Goal: Check status: Check status

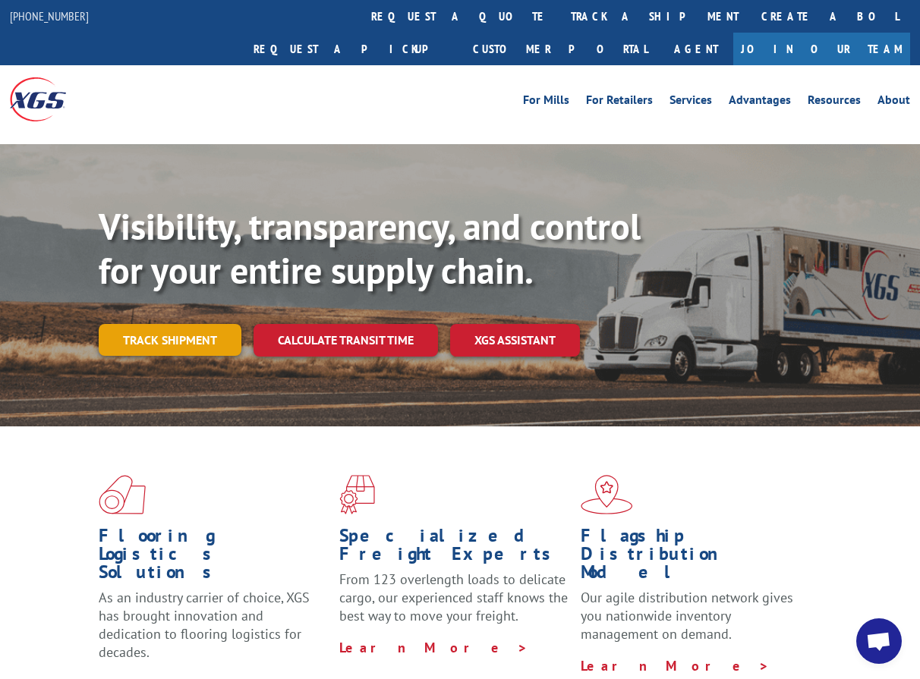
click at [188, 324] on link "Track shipment" at bounding box center [170, 340] width 143 height 32
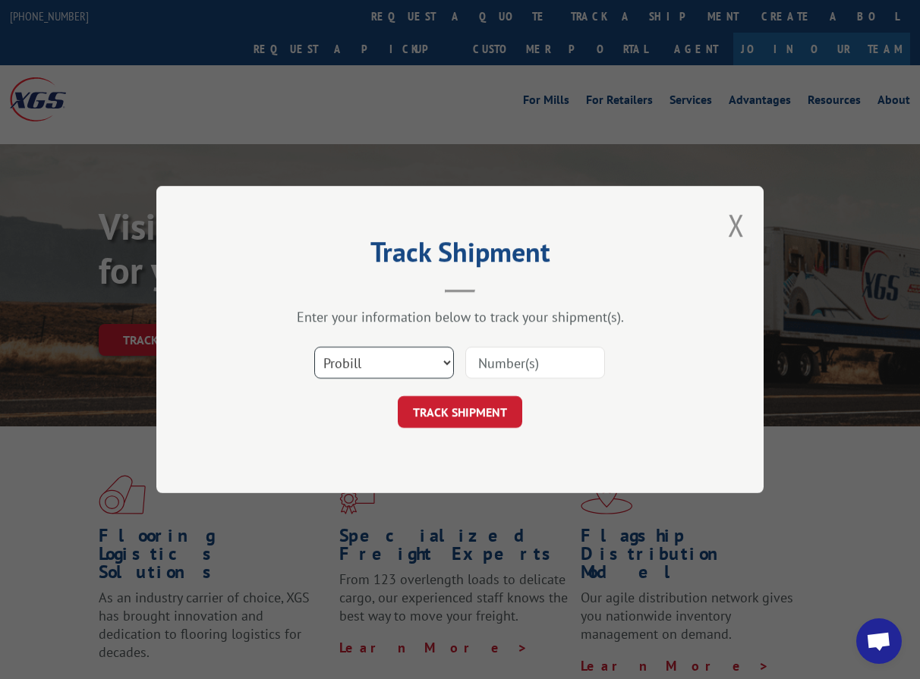
click at [404, 367] on select "Select category... Probill BOL PO" at bounding box center [384, 363] width 140 height 32
select select "po"
click at [314, 347] on select "Select category... Probill BOL PO" at bounding box center [384, 363] width 140 height 32
drag, startPoint x: 513, startPoint y: 367, endPoint x: 505, endPoint y: 376, distance: 12.4
click at [513, 367] on input at bounding box center [535, 363] width 140 height 32
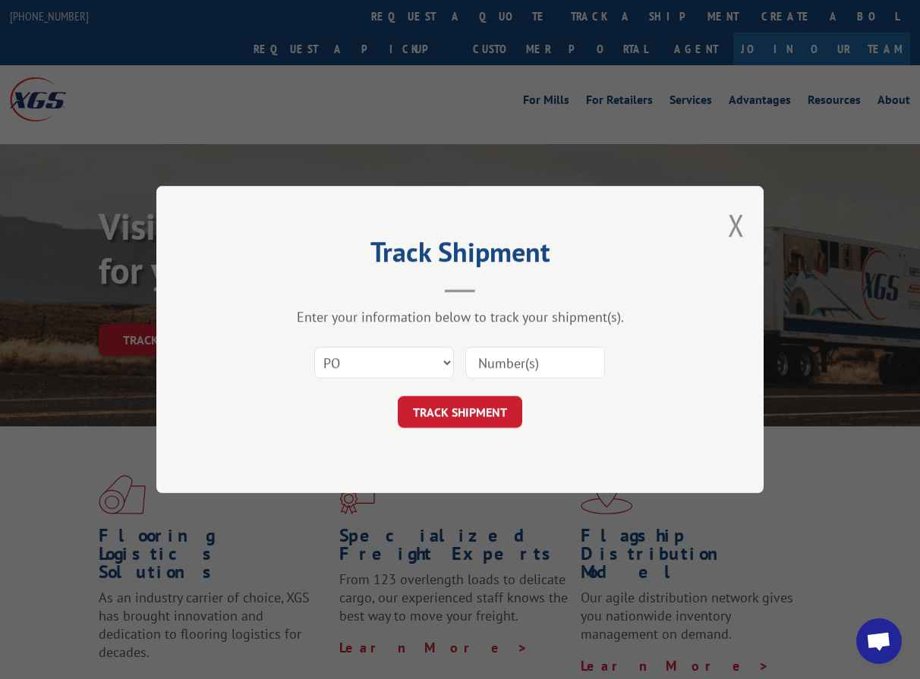
paste input "295569059"
type input "295569059"
click at [456, 410] on button "TRACK SHIPMENT" at bounding box center [460, 412] width 125 height 32
